Goal: Contribute content: Add original content to the website for others to see

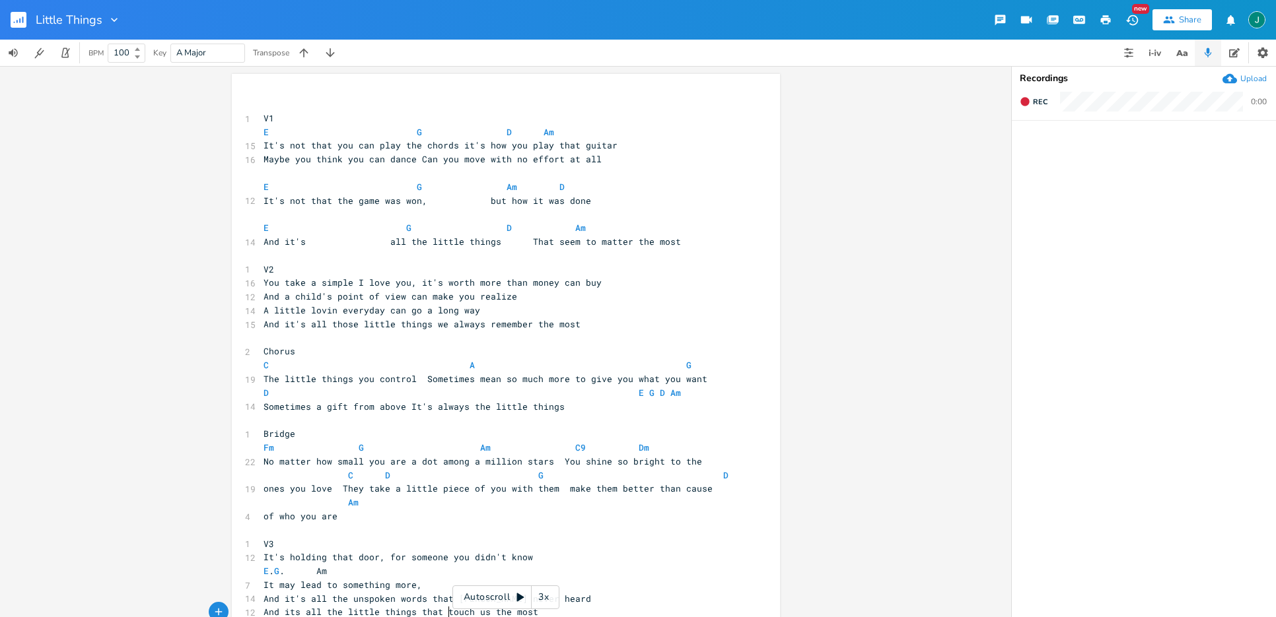
click at [444, 612] on div "​ 1 V1 E G D Am 15 It's not that you can play the chords it's how you play that…" at bounding box center [499, 393] width 477 height 590
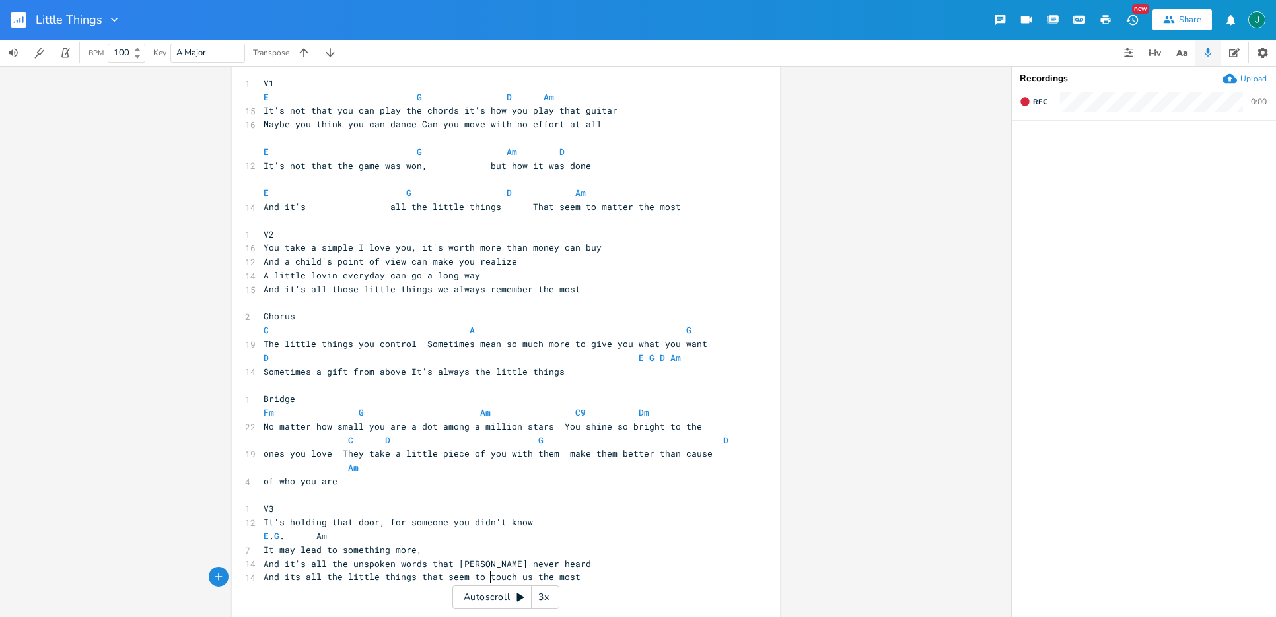
scroll to position [0, 32]
type textarea "seem to"
click at [16, 22] on rect "button" at bounding box center [19, 20] width 16 height 16
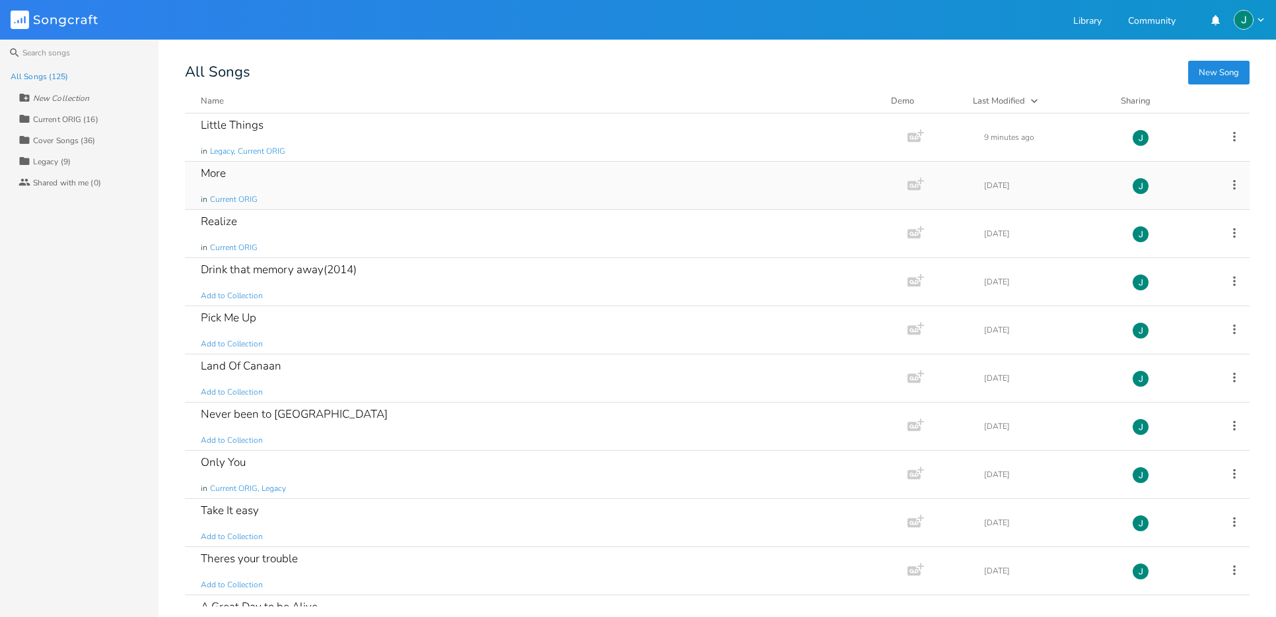
click at [207, 173] on div "More" at bounding box center [213, 173] width 25 height 11
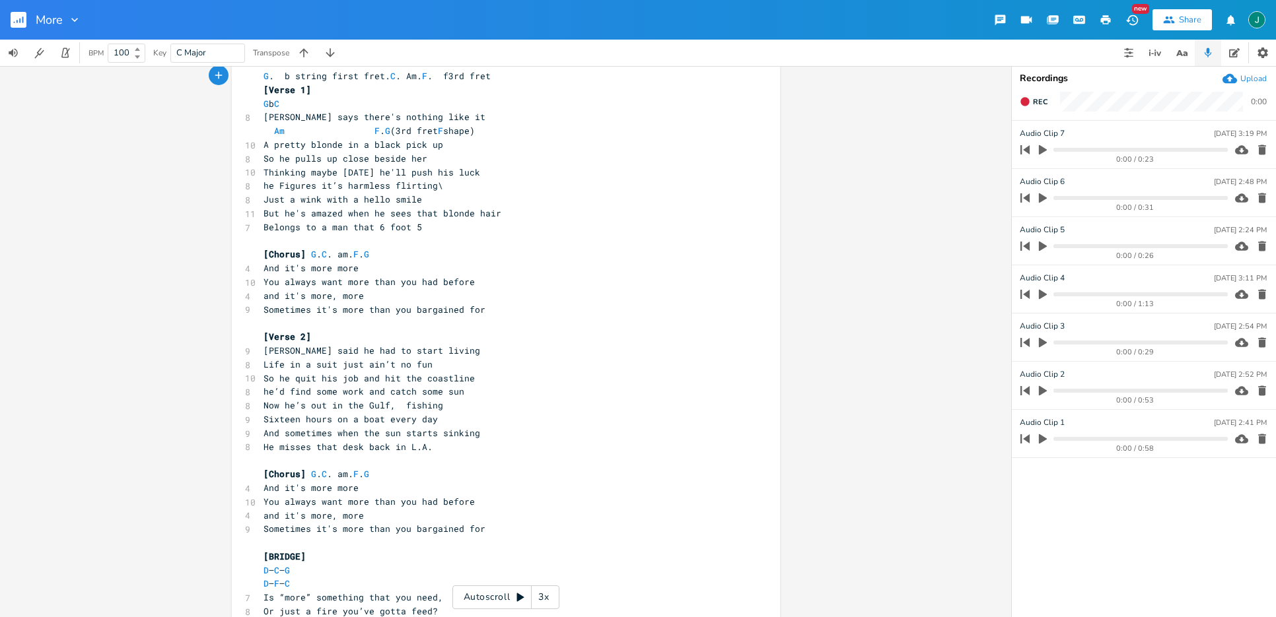
scroll to position [29, 0]
drag, startPoint x: 304, startPoint y: 171, endPoint x: 310, endPoint y: 219, distance: 47.9
click at [304, 171] on span "Thinking maybe [DATE] he'll push his luck" at bounding box center [371, 172] width 217 height 12
drag, startPoint x: 311, startPoint y: 186, endPoint x: 411, endPoint y: 250, distance: 119.1
click at [275, 188] on span "he Figures it’s harmless flirting\" at bounding box center [353, 185] width 180 height 12
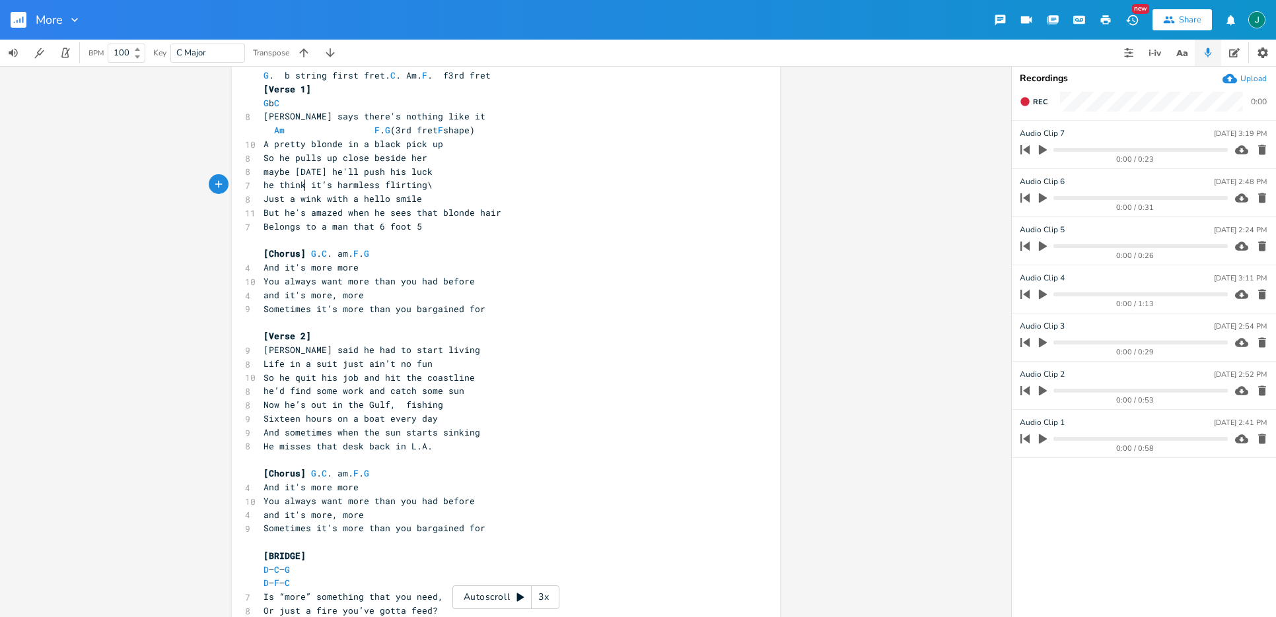
type textarea "thinks"
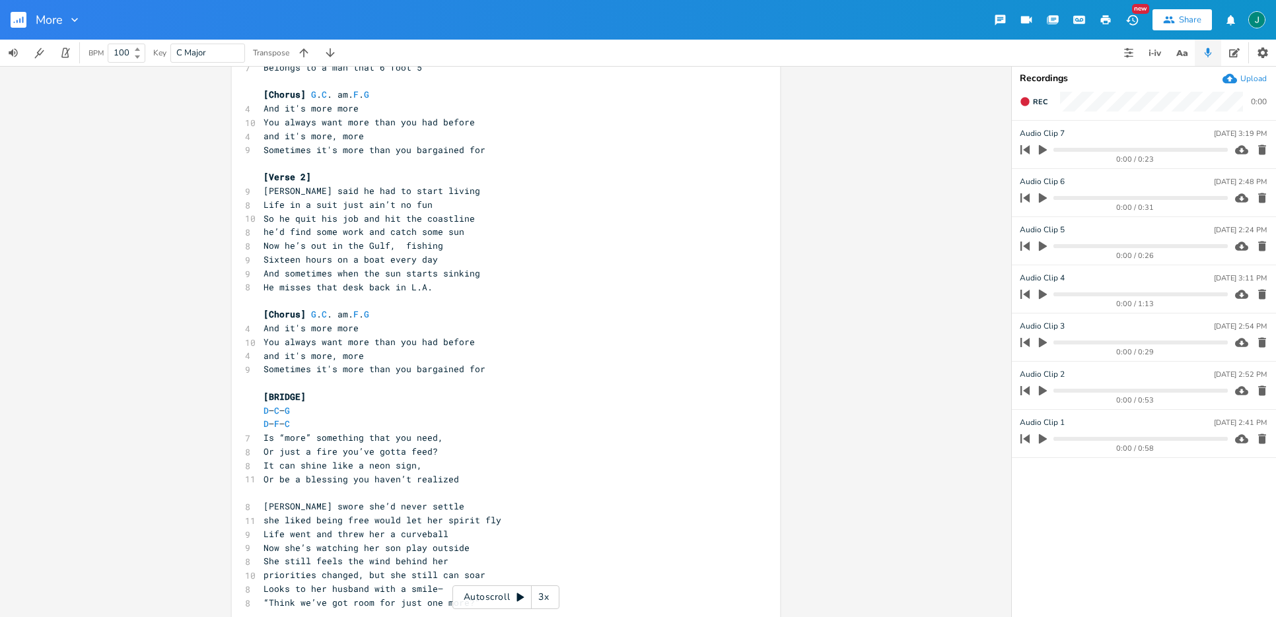
scroll to position [352, 0]
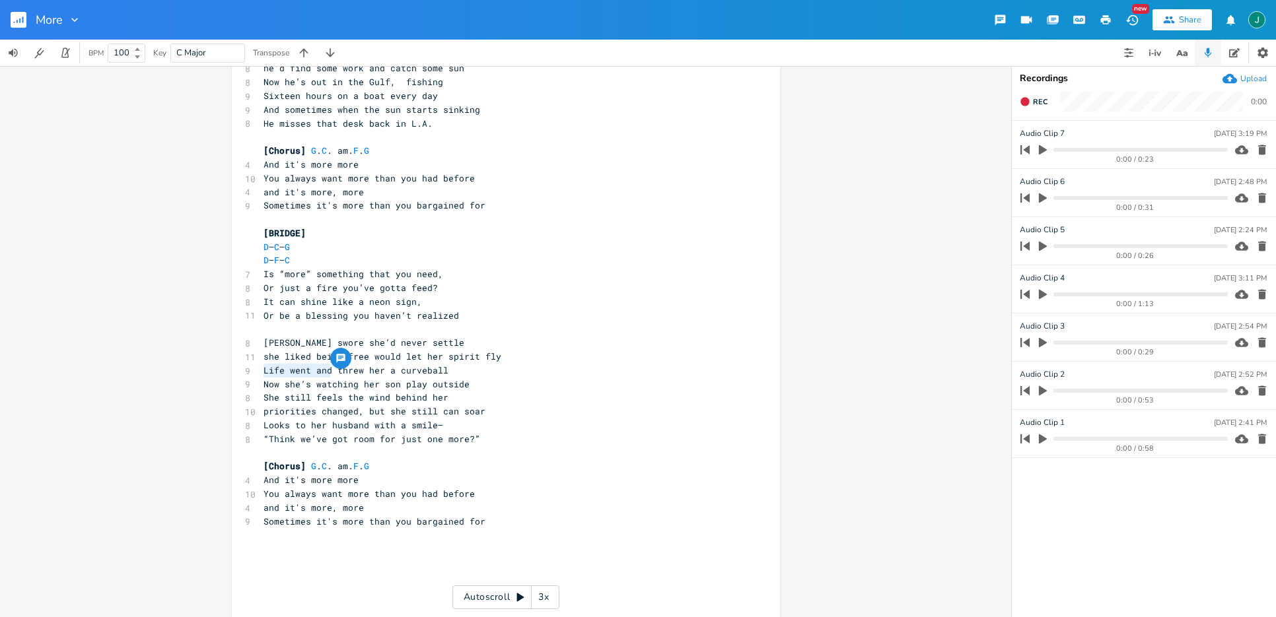
drag, startPoint x: 328, startPoint y: 373, endPoint x: 258, endPoint y: 374, distance: 70.0
click at [261, 374] on pre "Life went and threw her a curveball" at bounding box center [499, 371] width 477 height 14
type textarea "but life"
click at [18, 17] on rect "button" at bounding box center [19, 20] width 16 height 16
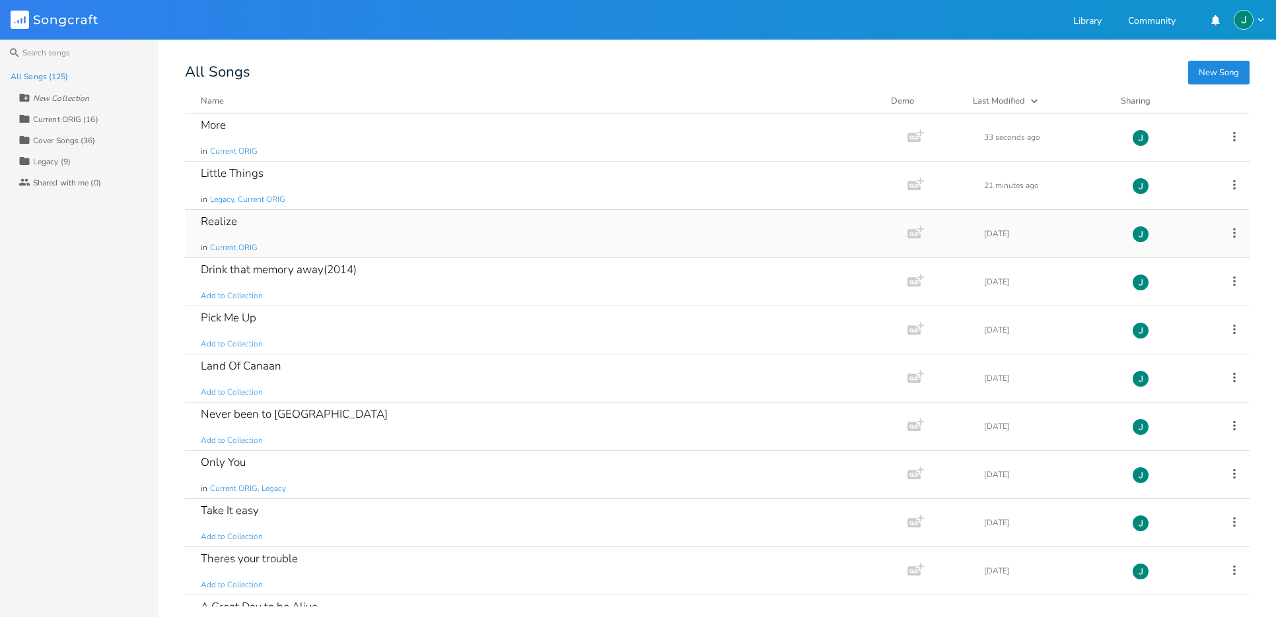
click at [228, 227] on div "Realize" at bounding box center [219, 221] width 36 height 11
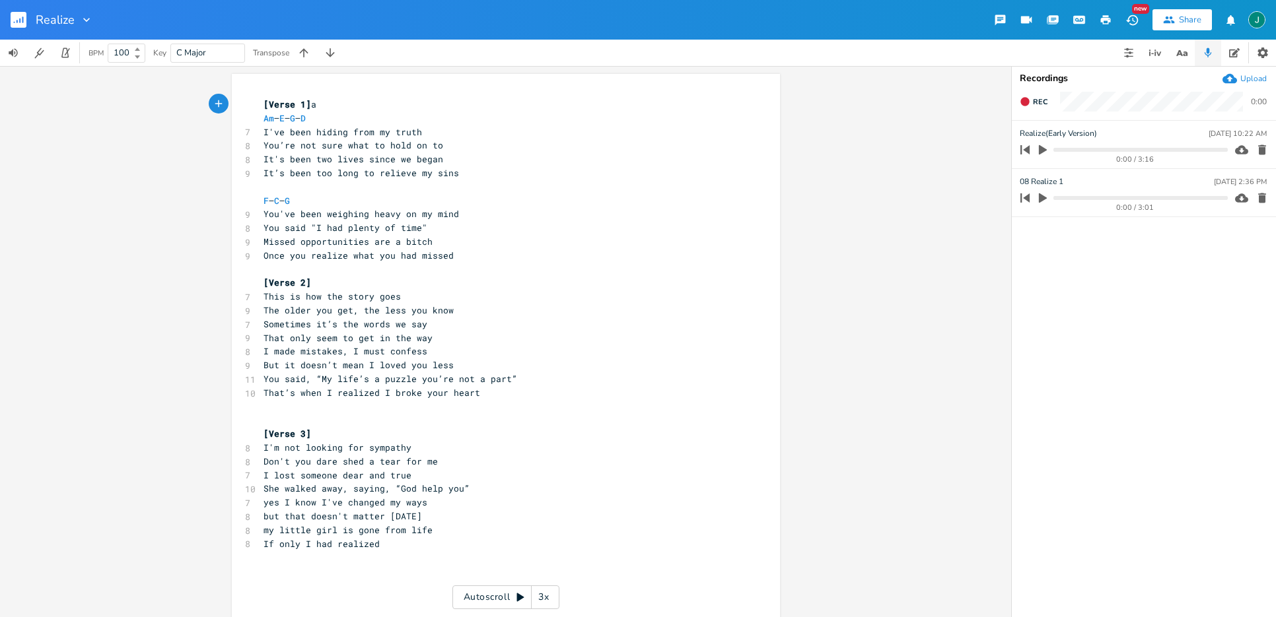
click at [17, 18] on rect "button" at bounding box center [19, 20] width 16 height 16
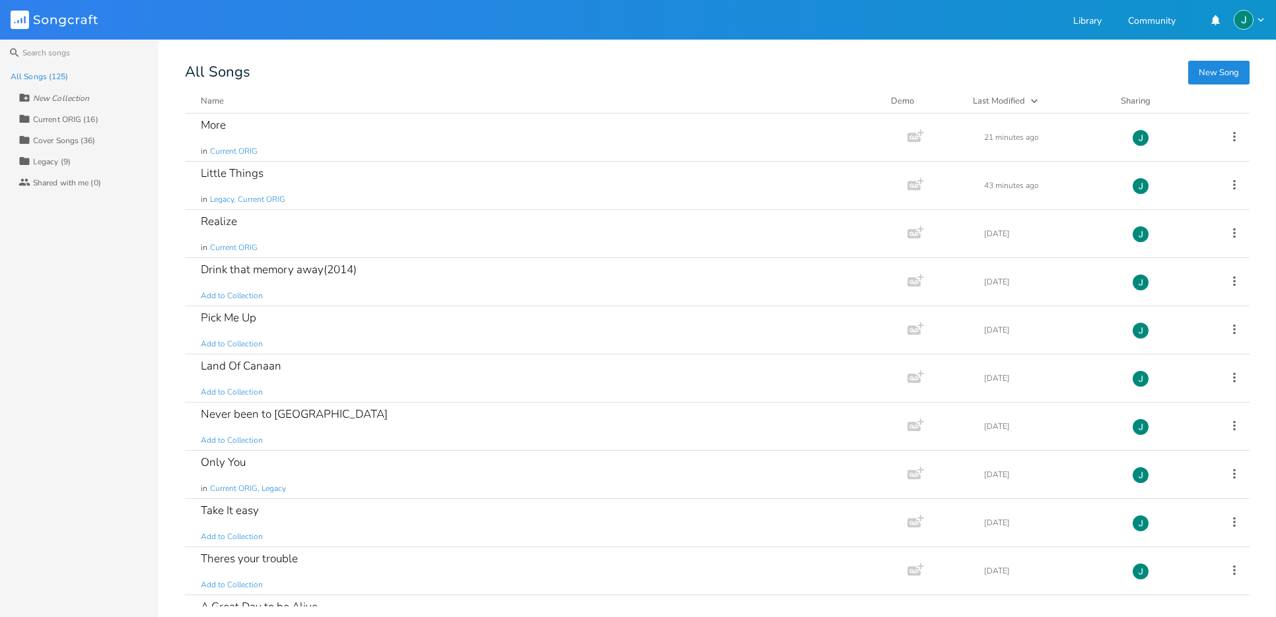
click at [55, 118] on div "Current ORIG (16)" at bounding box center [65, 120] width 65 height 8
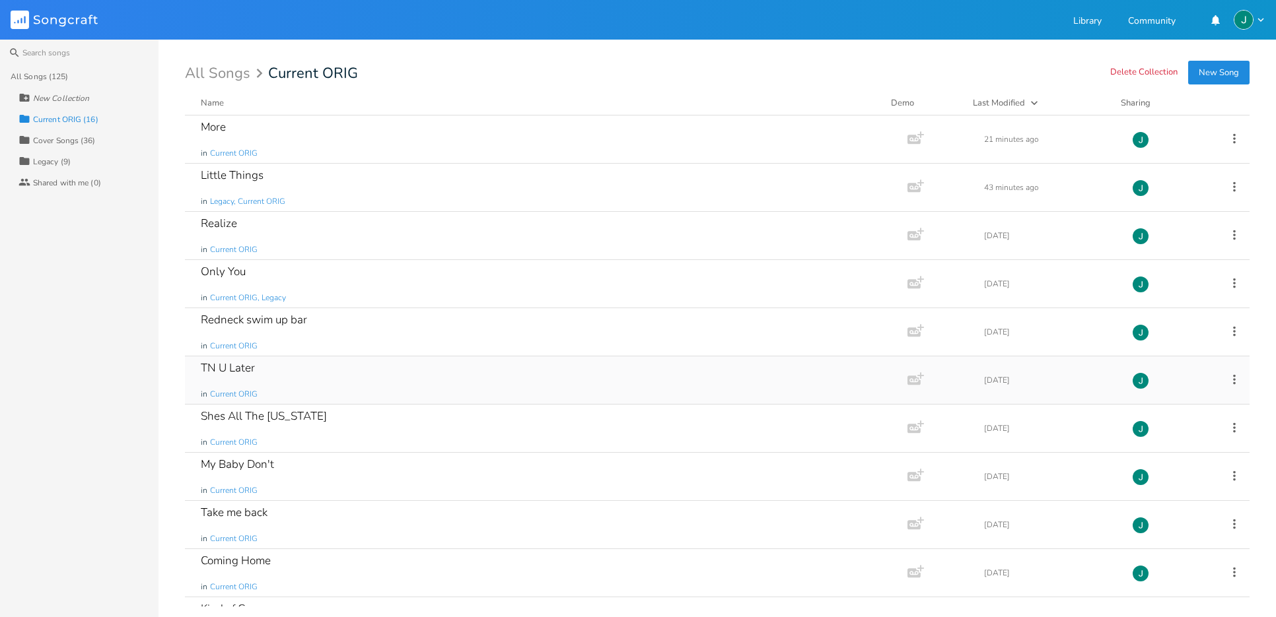
click at [237, 366] on div "TN U Later" at bounding box center [228, 368] width 54 height 11
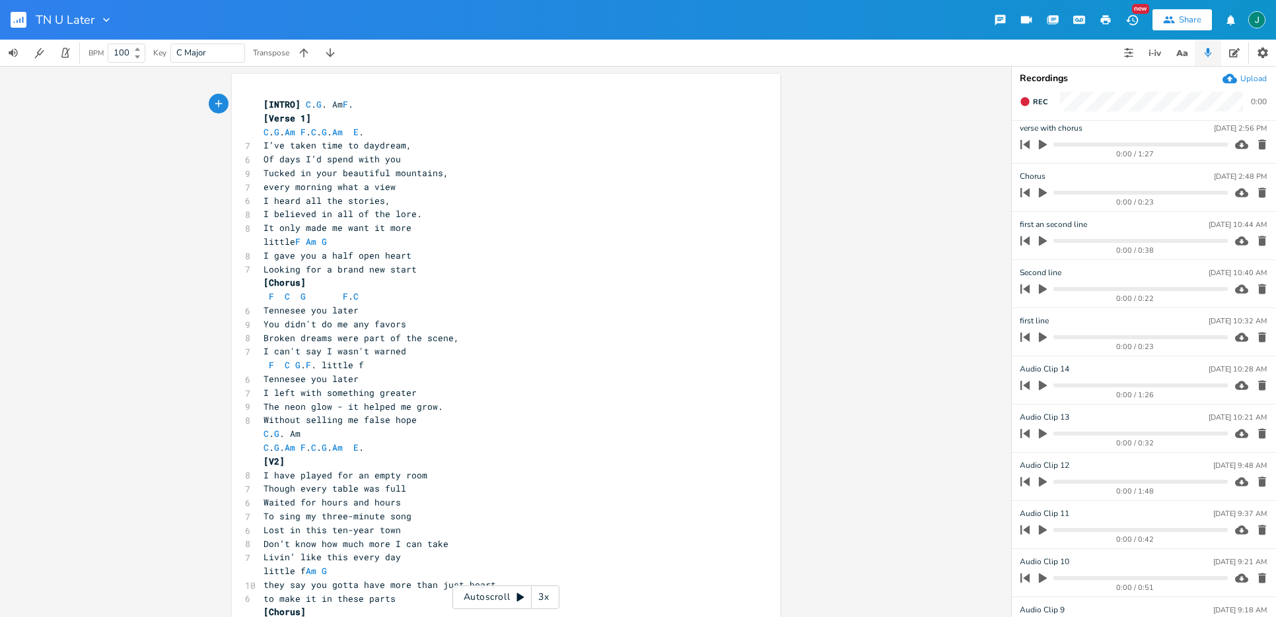
scroll to position [155, 0]
click at [1043, 484] on div "0:00 / 1:48" at bounding box center [1135, 486] width 185 height 7
click at [1045, 475] on icon "button" at bounding box center [1043, 478] width 12 height 12
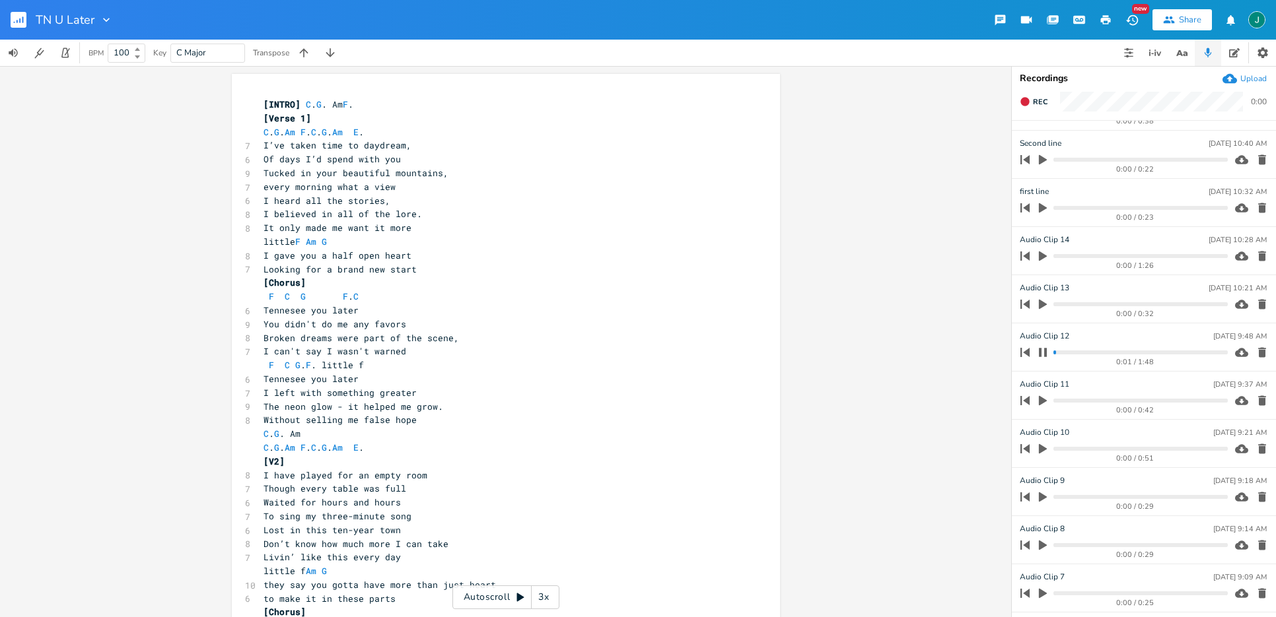
scroll to position [289, 0]
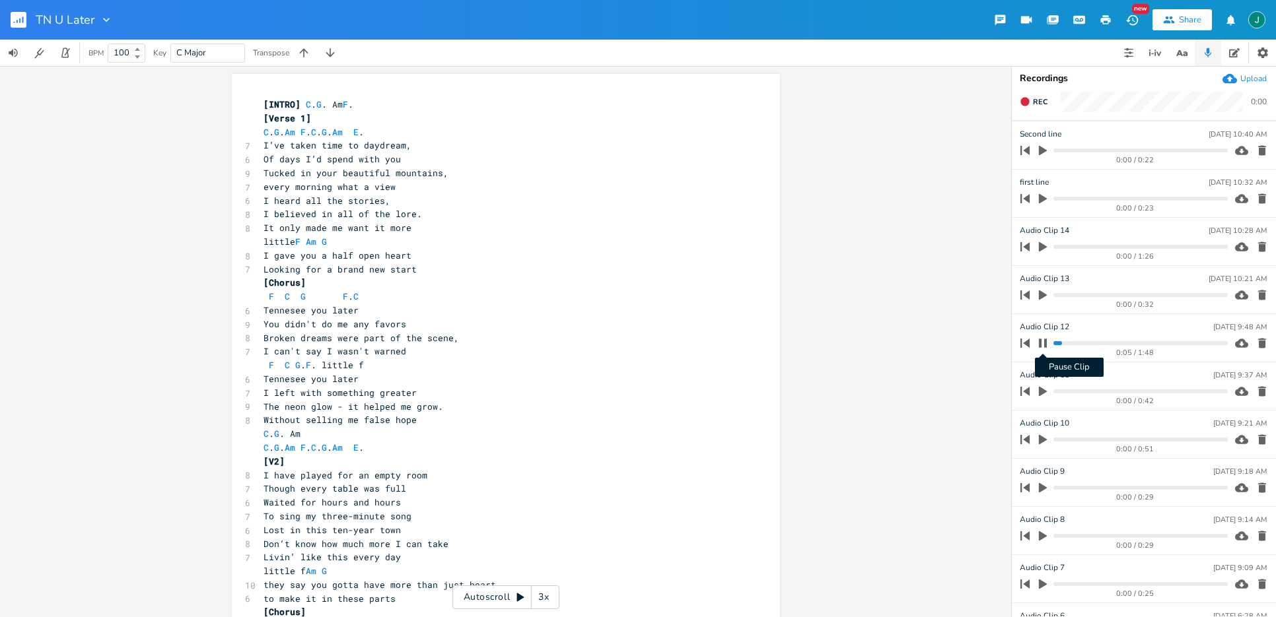
click at [1043, 343] on icon "button" at bounding box center [1042, 343] width 11 height 11
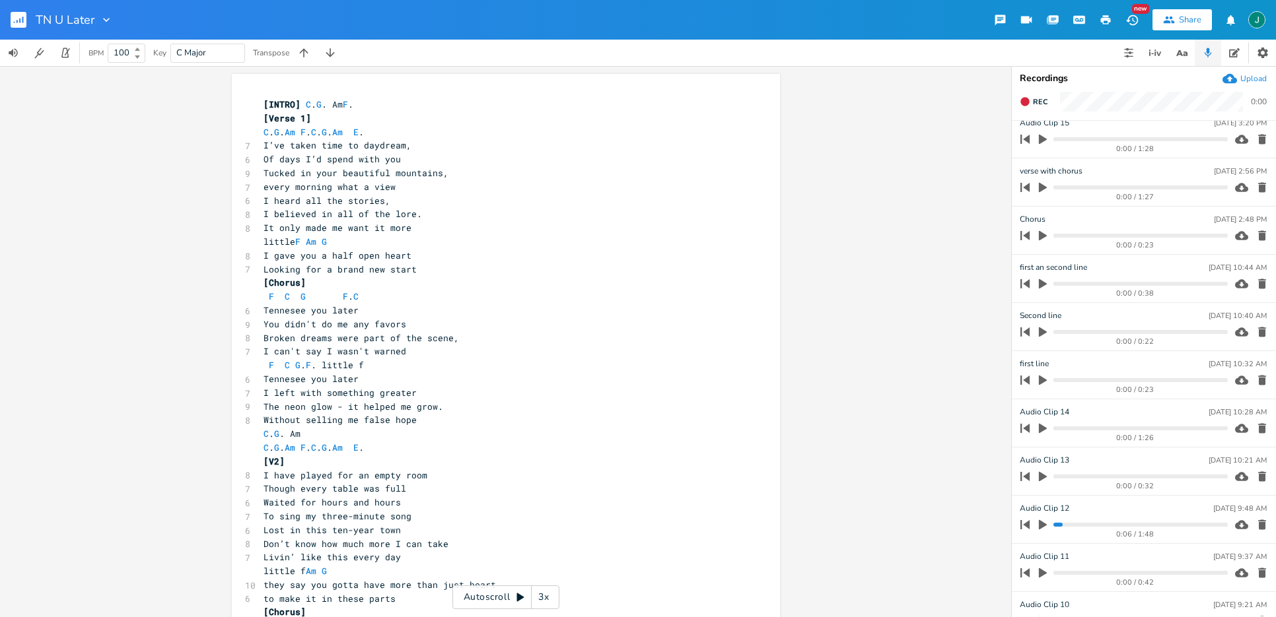
scroll to position [0, 0]
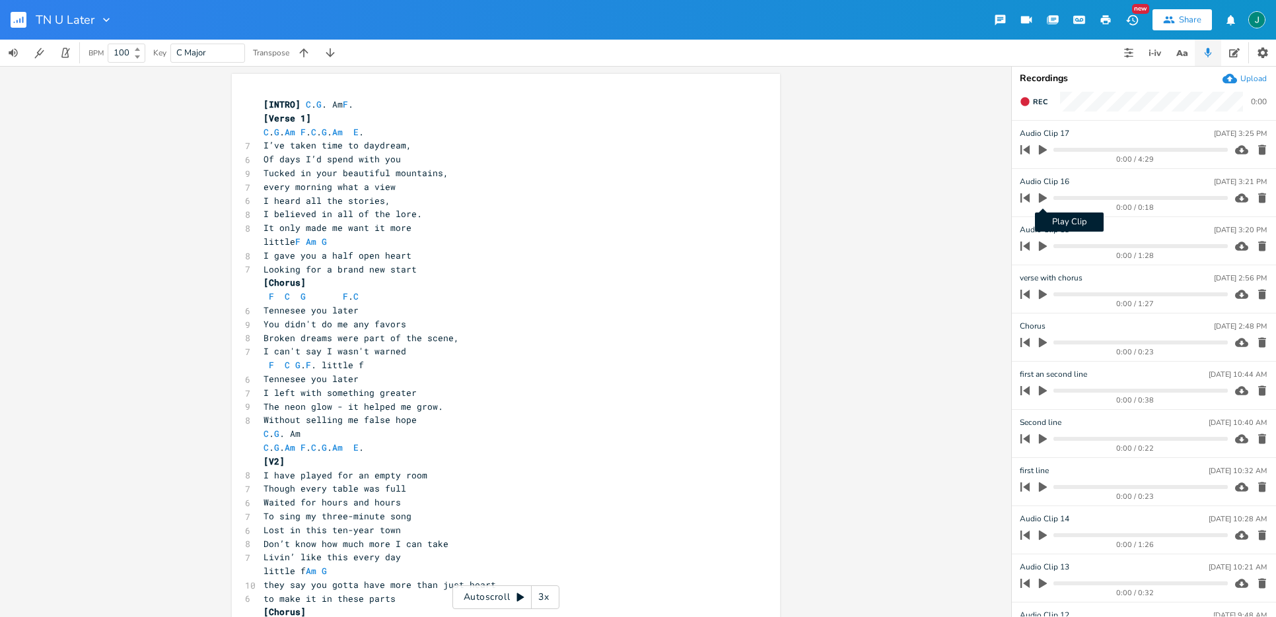
click at [1045, 199] on icon "button" at bounding box center [1043, 198] width 8 height 10
click at [1045, 199] on icon "button" at bounding box center [1043, 197] width 8 height 9
click at [1046, 246] on icon "button" at bounding box center [1043, 246] width 12 height 12
click at [1046, 246] on icon "button" at bounding box center [1043, 246] width 8 height 9
click at [1070, 196] on progress at bounding box center [1140, 198] width 174 height 4
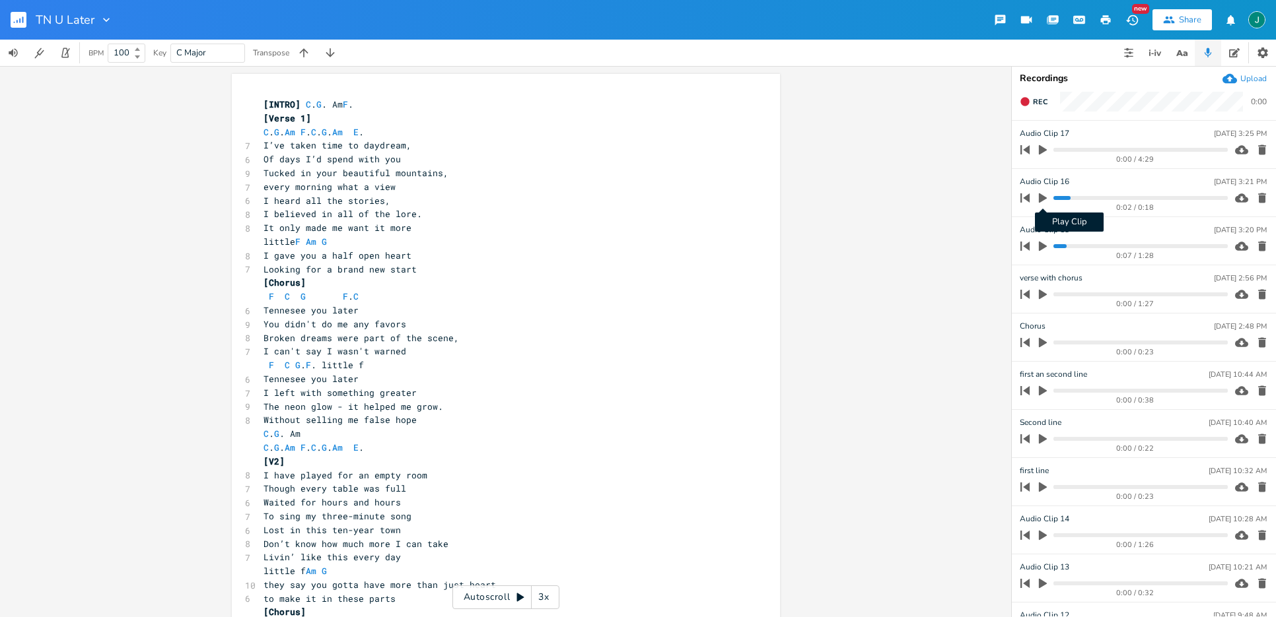
click at [1042, 197] on icon "button" at bounding box center [1043, 198] width 8 height 10
click at [1042, 197] on icon "button" at bounding box center [1042, 198] width 11 height 11
click at [1043, 248] on icon "button" at bounding box center [1043, 246] width 12 height 12
click at [1043, 248] on icon "button" at bounding box center [1042, 246] width 11 height 11
